Goal: Task Accomplishment & Management: Complete application form

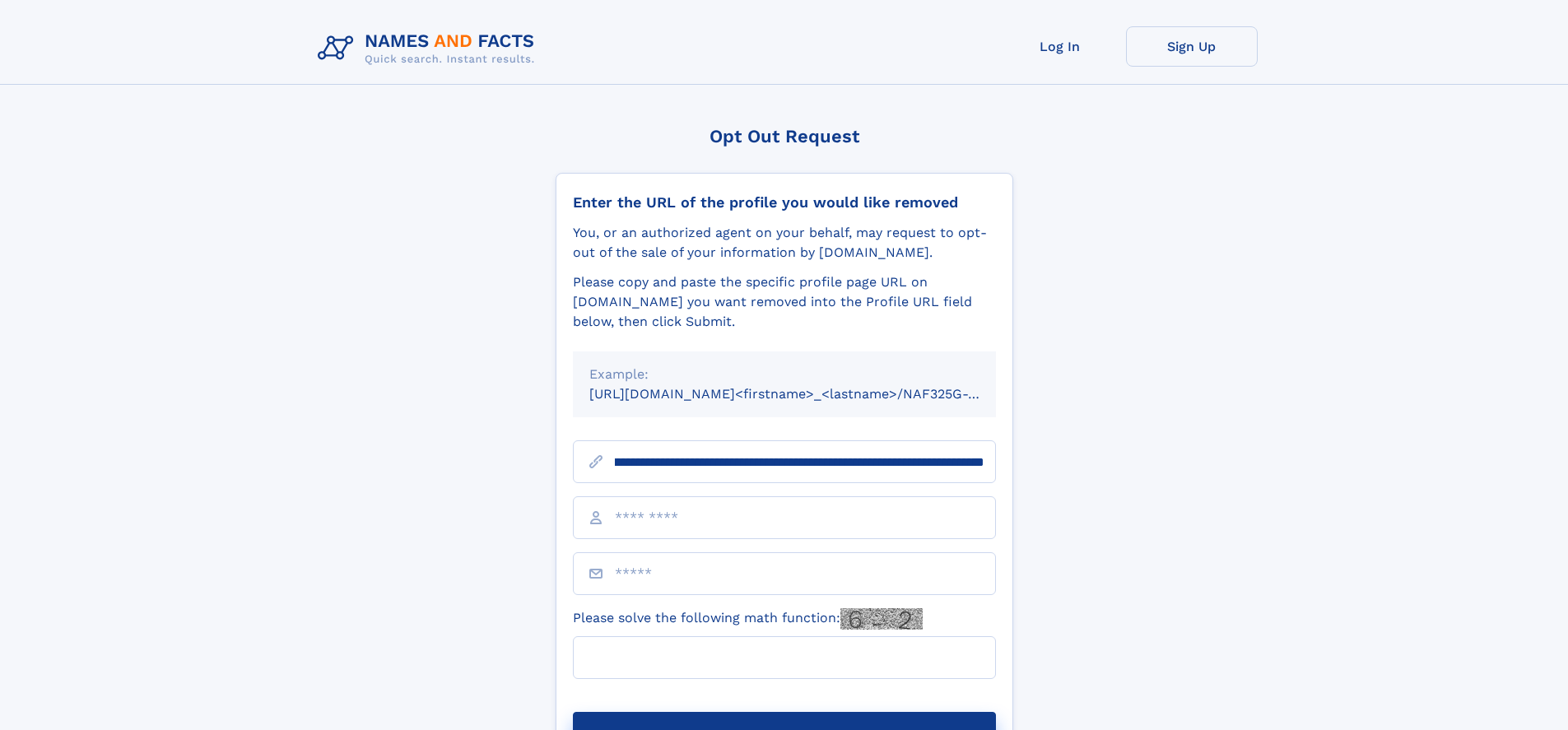
scroll to position [0, 192]
type input "**********"
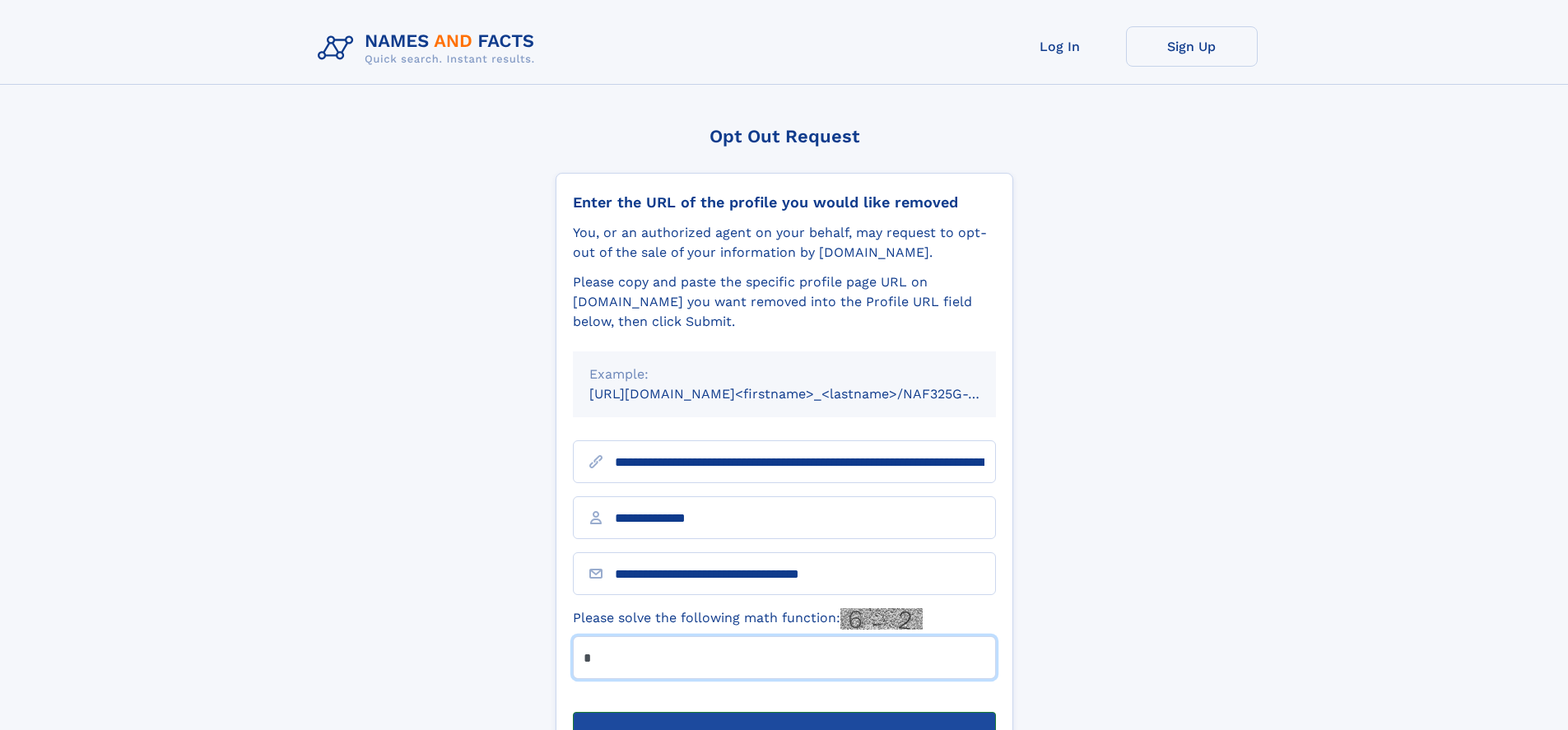
type input "*"
click at [784, 711] on button "Submit Opt Out Request" at bounding box center [785, 738] width 423 height 53
